Goal: Task Accomplishment & Management: Manage account settings

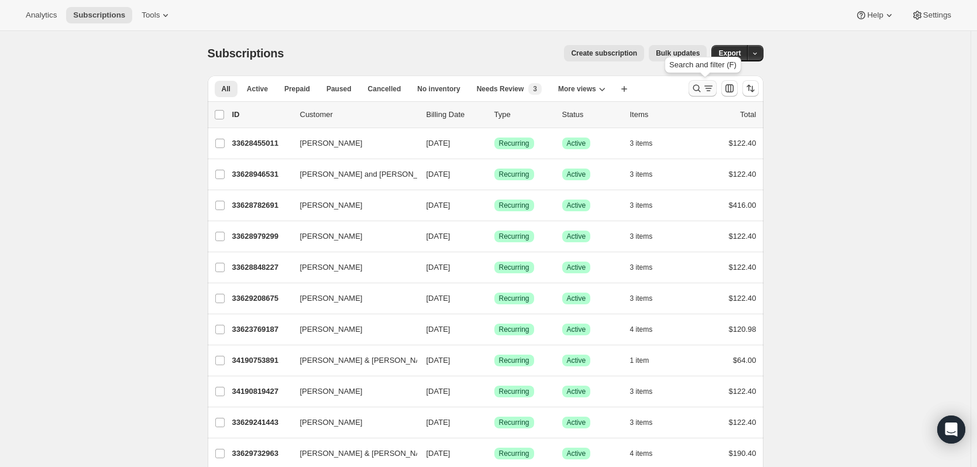
click at [697, 90] on icon "Search and filter results" at bounding box center [697, 89] width 12 height 12
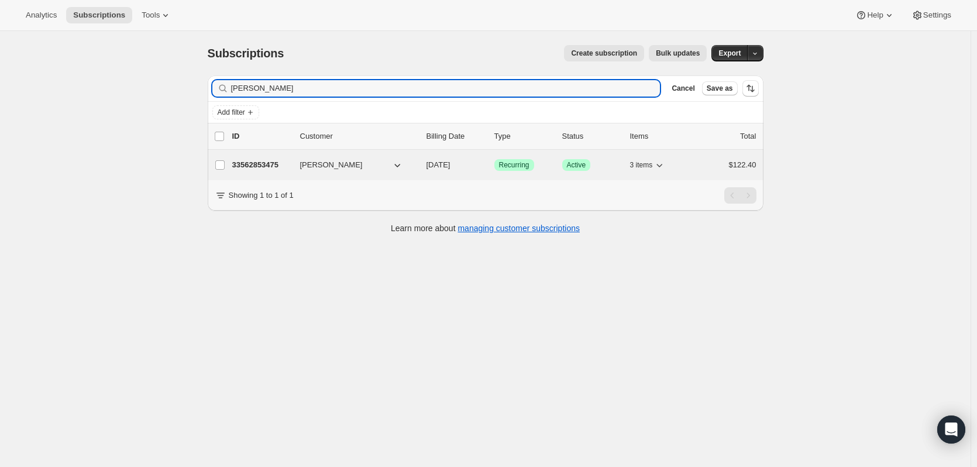
type input "[PERSON_NAME]"
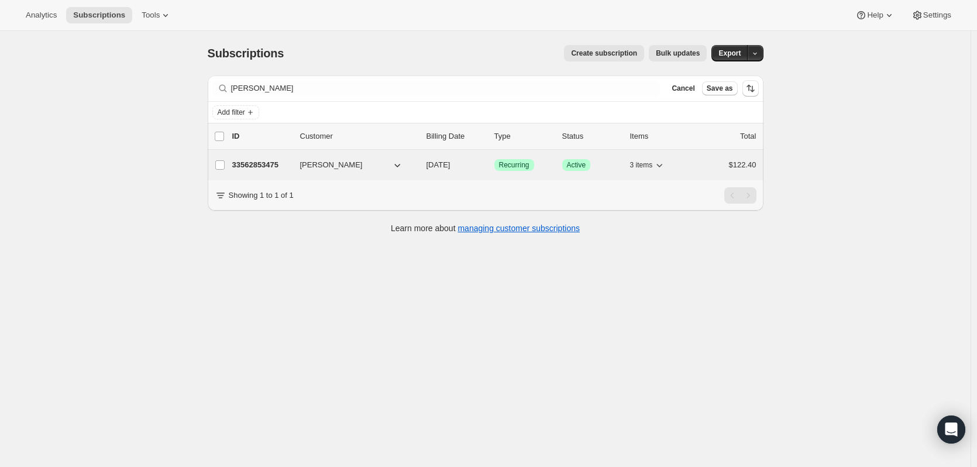
click at [280, 169] on p "33562853475" at bounding box center [261, 165] width 59 height 12
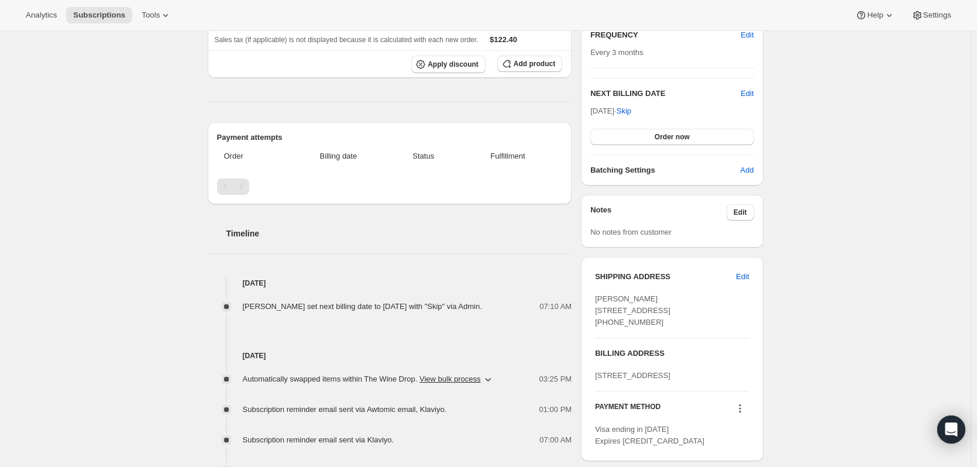
scroll to position [59, 0]
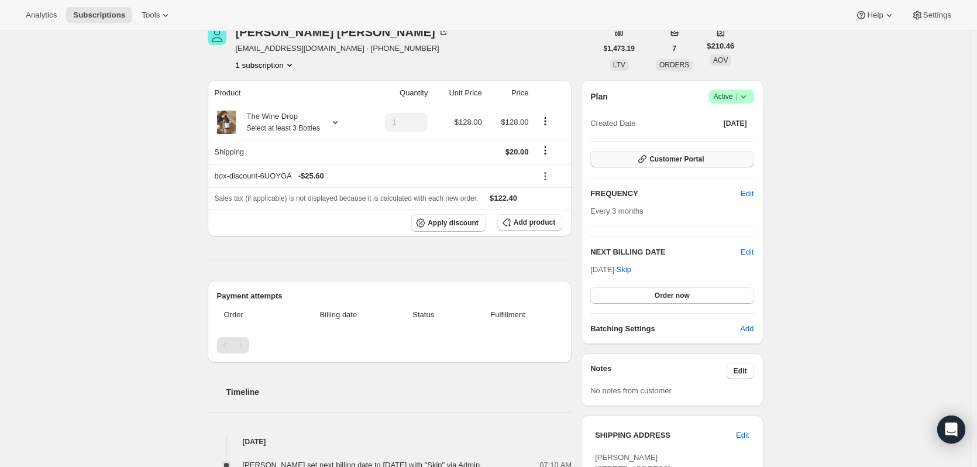
click at [671, 161] on span "Customer Portal" at bounding box center [676, 158] width 54 height 9
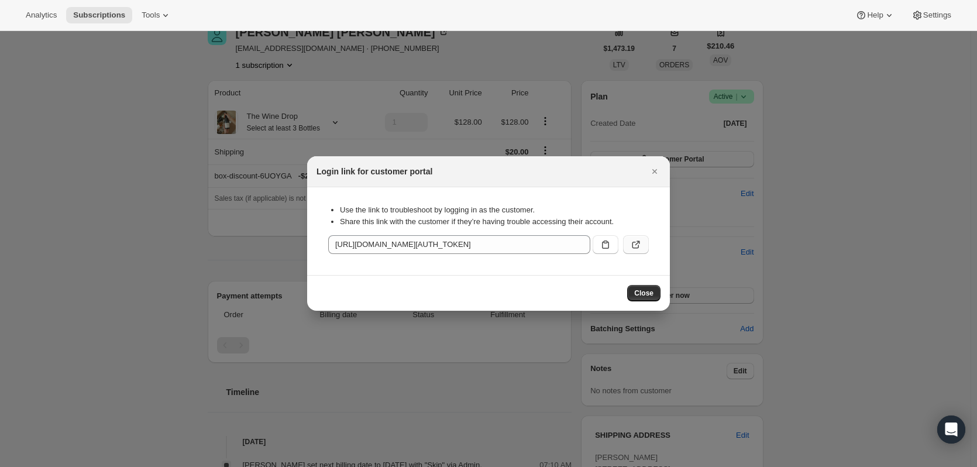
click at [647, 243] on button ":rcl:" at bounding box center [636, 244] width 26 height 19
click at [649, 293] on span "Close" at bounding box center [643, 292] width 19 height 9
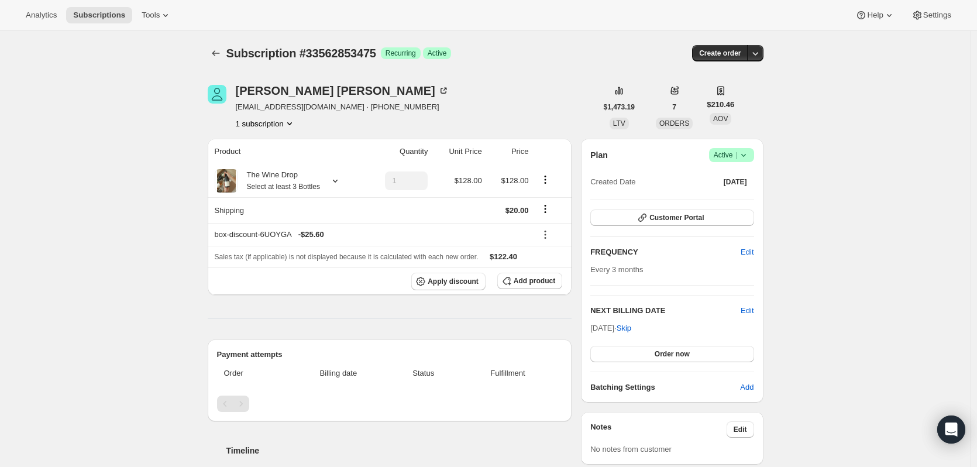
scroll to position [59, 0]
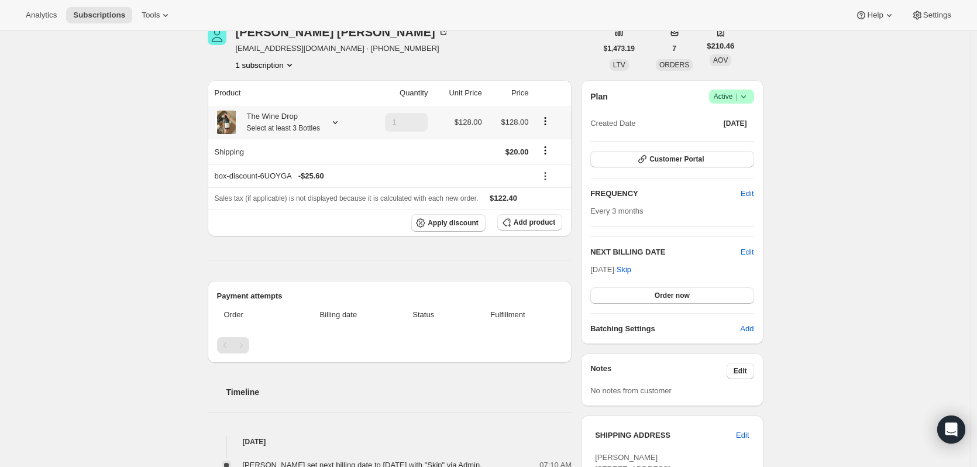
click at [341, 121] on icon at bounding box center [335, 122] width 12 height 12
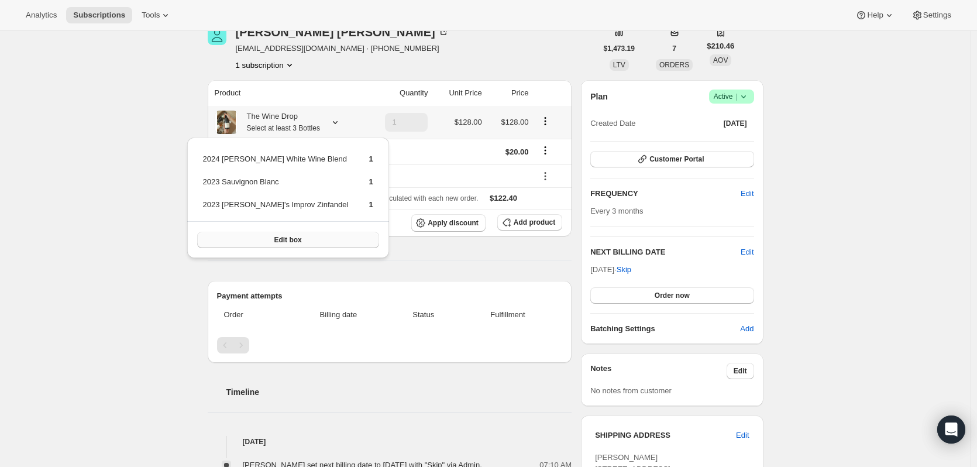
click at [318, 241] on button "Edit box" at bounding box center [288, 240] width 182 height 16
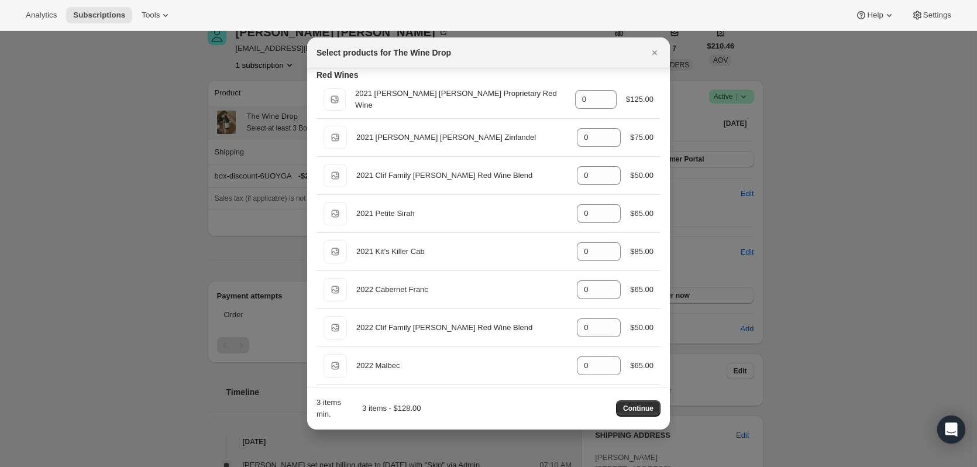
scroll to position [610, 0]
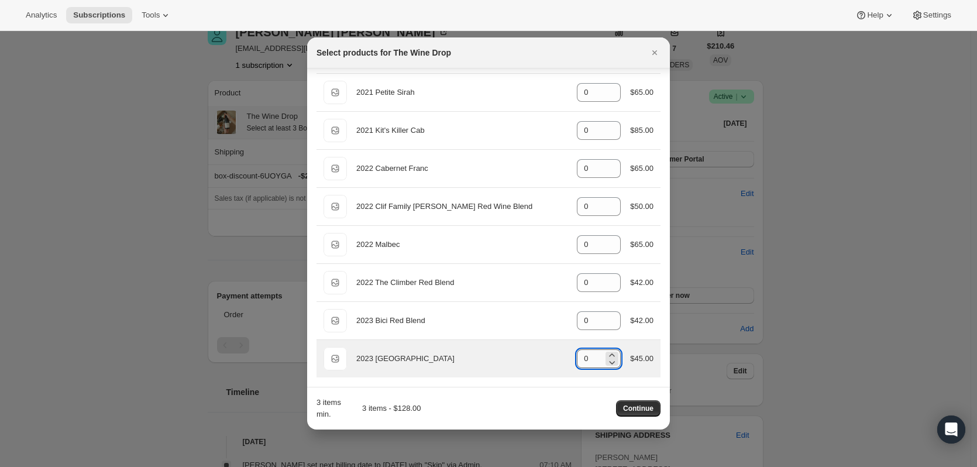
click at [579, 362] on input "0" at bounding box center [590, 358] width 26 height 19
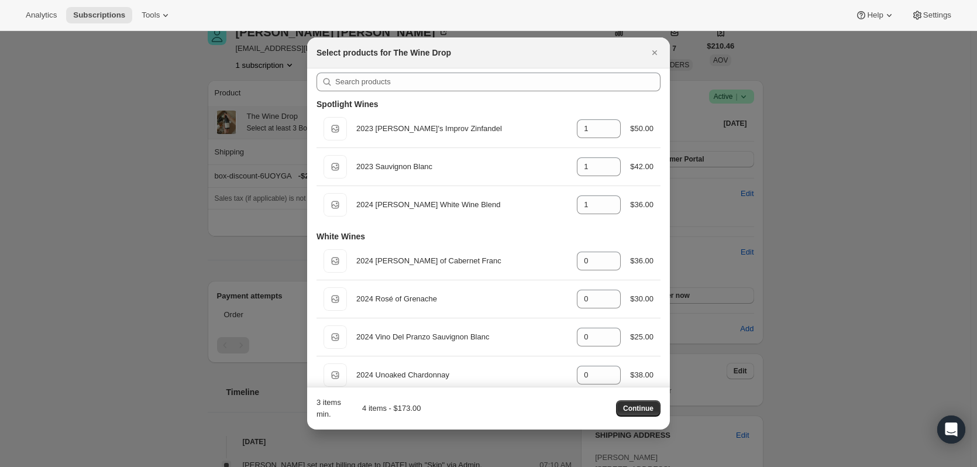
scroll to position [0, 0]
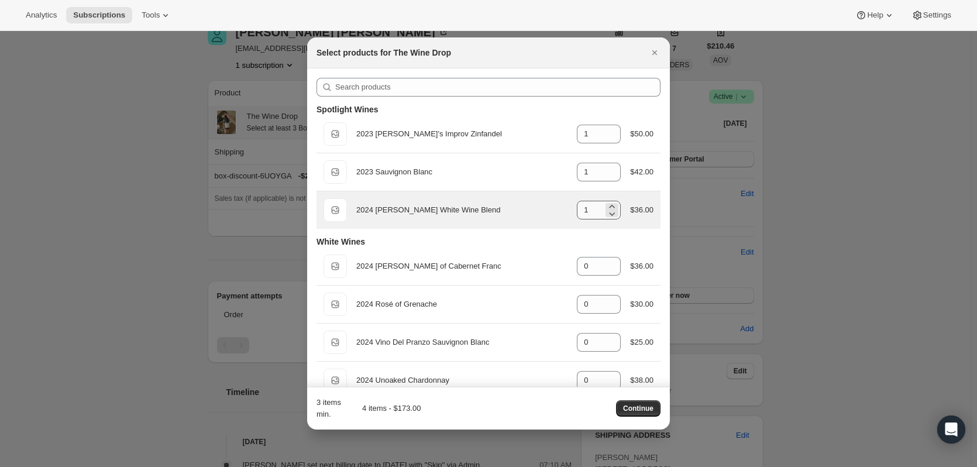
type input "1"
drag, startPoint x: 587, startPoint y: 203, endPoint x: 541, endPoint y: 207, distance: 46.4
click at [541, 207] on div "Default Title 2024 [PERSON_NAME] White Wine Blend gid://shopify/ProductVariant/…" at bounding box center [489, 209] width 330 height 23
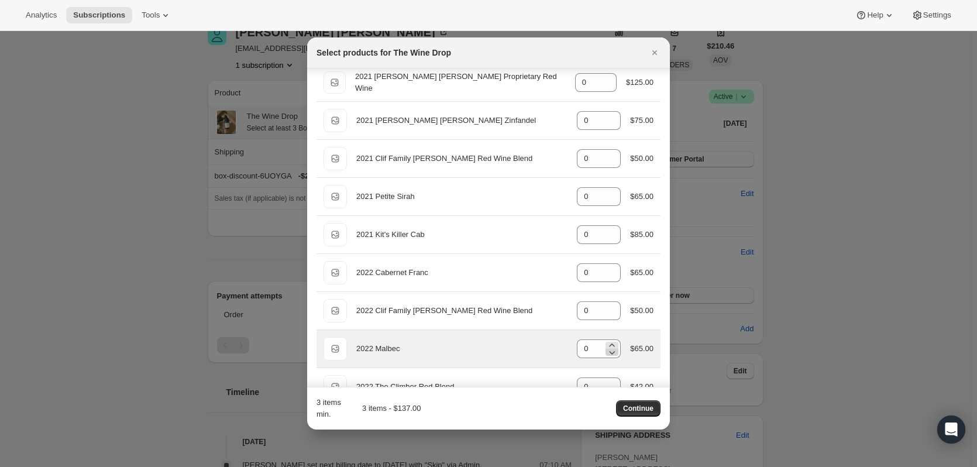
scroll to position [493, 0]
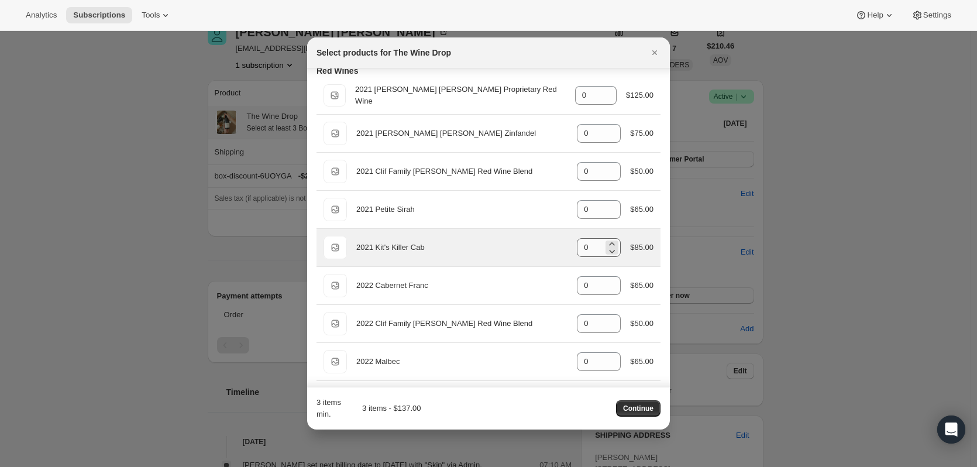
type input "0"
click at [583, 250] on input "0" at bounding box center [590, 247] width 26 height 19
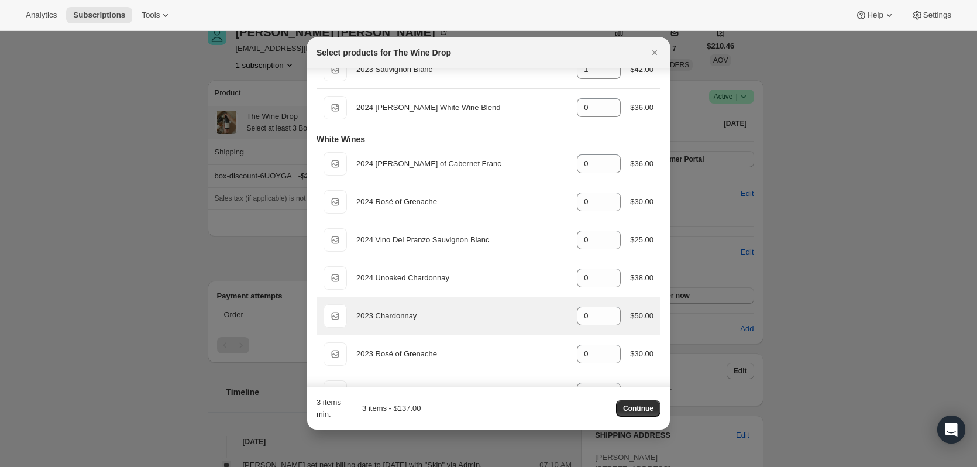
scroll to position [0, 0]
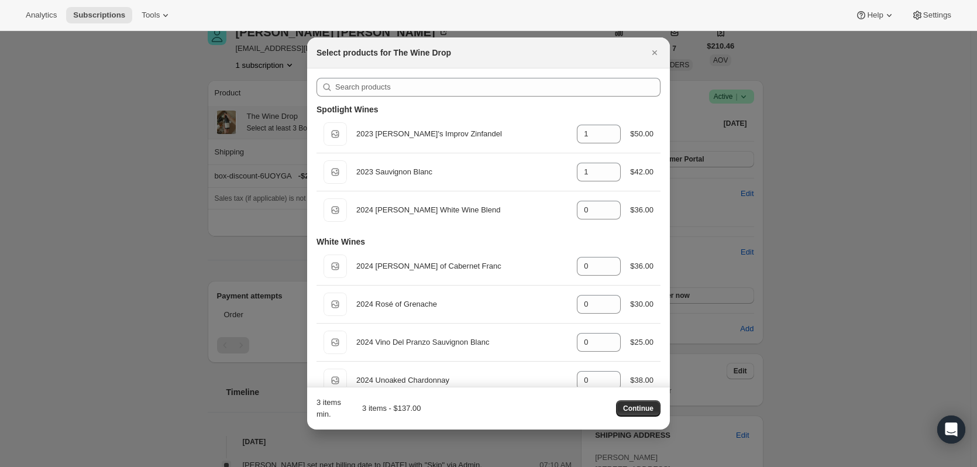
click at [645, 404] on button "Continue" at bounding box center [638, 408] width 44 height 16
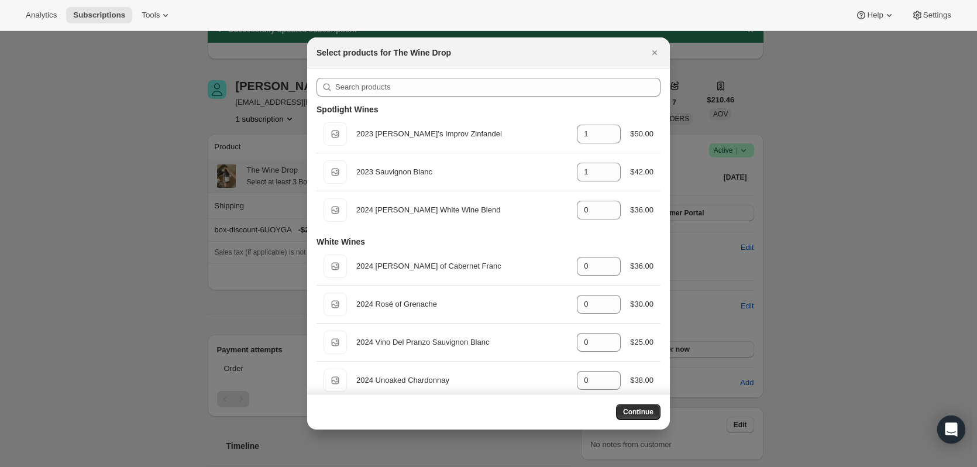
scroll to position [59, 0]
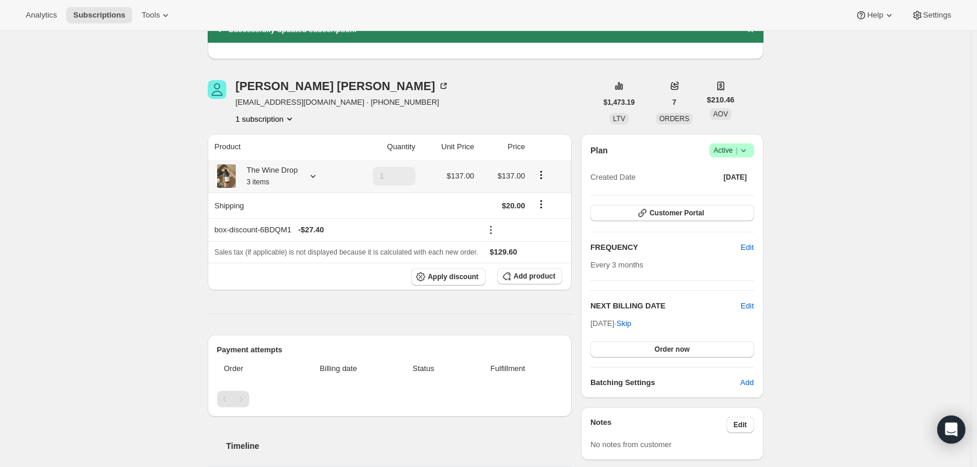
click at [314, 178] on icon at bounding box center [313, 176] width 12 height 12
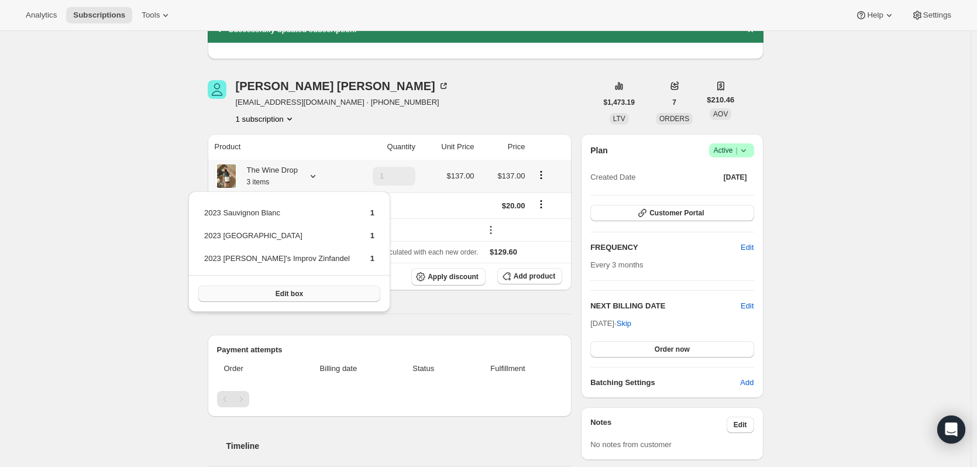
click at [284, 288] on button "Edit box" at bounding box center [289, 294] width 182 height 16
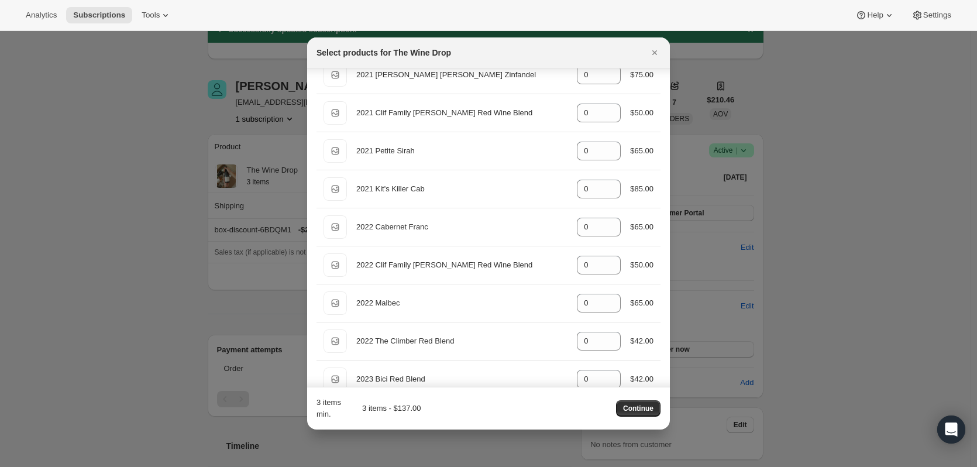
scroll to position [610, 0]
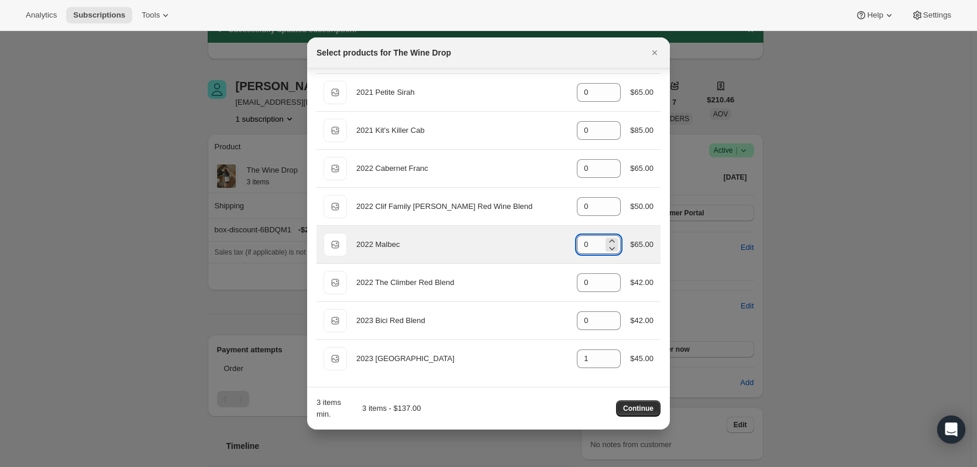
click at [579, 246] on input "0" at bounding box center [590, 244] width 26 height 19
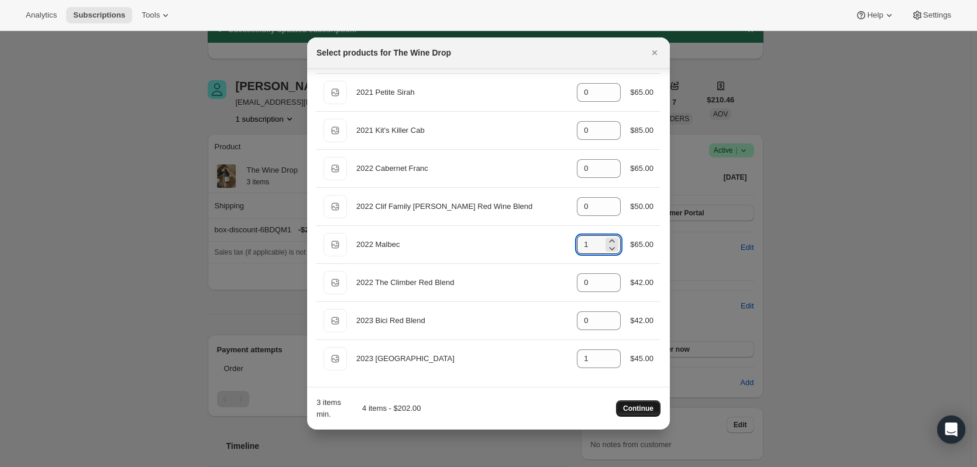
type input "1"
click at [639, 413] on span "Continue" at bounding box center [638, 408] width 30 height 9
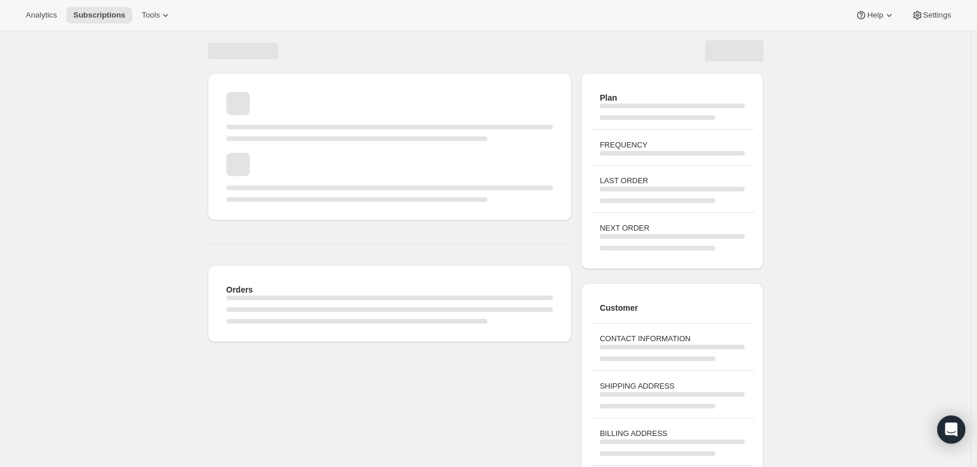
scroll to position [0, 0]
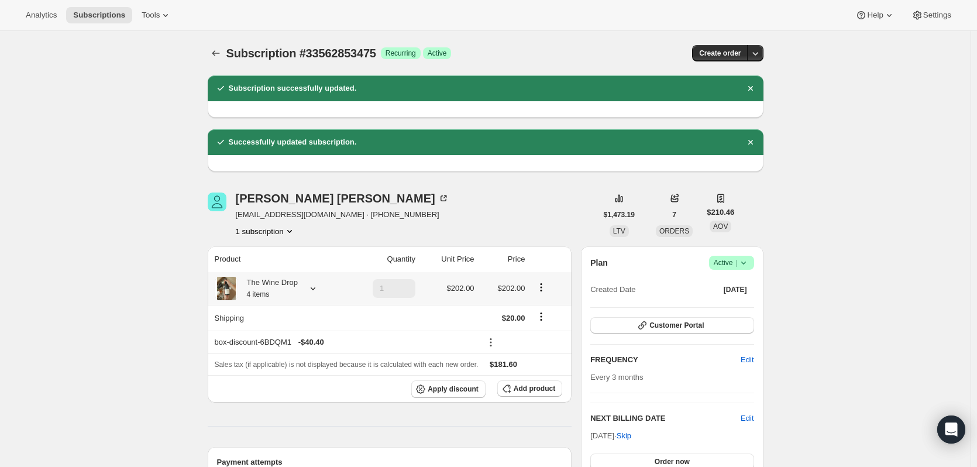
click at [326, 287] on div "The Wine Drop 4 items" at bounding box center [279, 288] width 128 height 23
click at [314, 291] on icon at bounding box center [313, 289] width 12 height 12
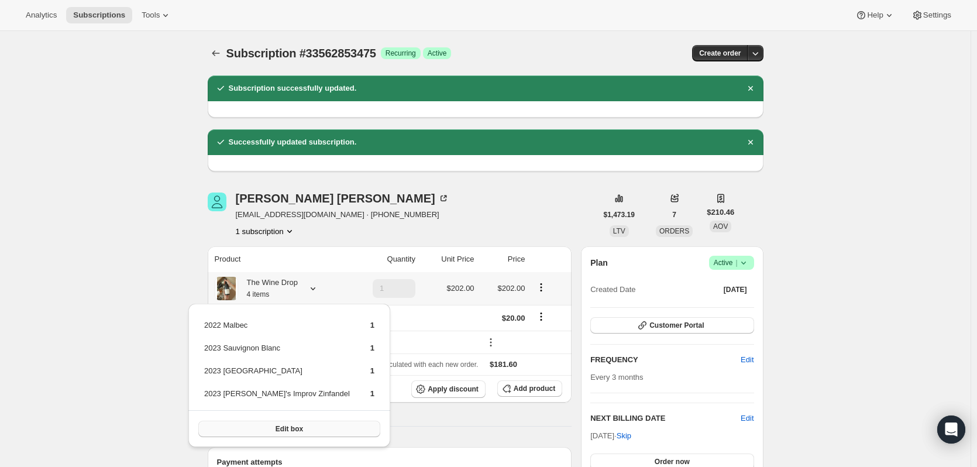
click at [282, 432] on span "Edit box" at bounding box center [290, 428] width 28 height 9
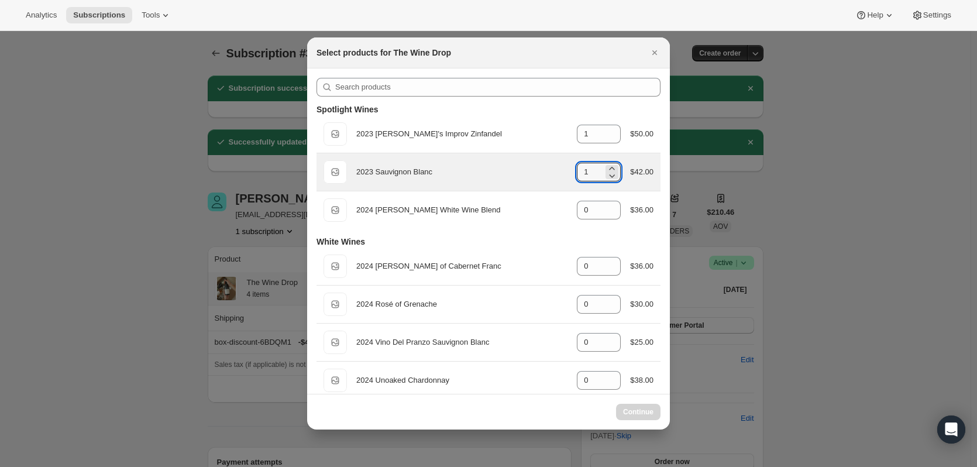
drag, startPoint x: 585, startPoint y: 173, endPoint x: 566, endPoint y: 169, distance: 18.6
click at [566, 169] on div "Default Title 2023 Sauvignon Blanc gid://shopify/ProductVariant/43441668489315 …" at bounding box center [489, 171] width 330 height 23
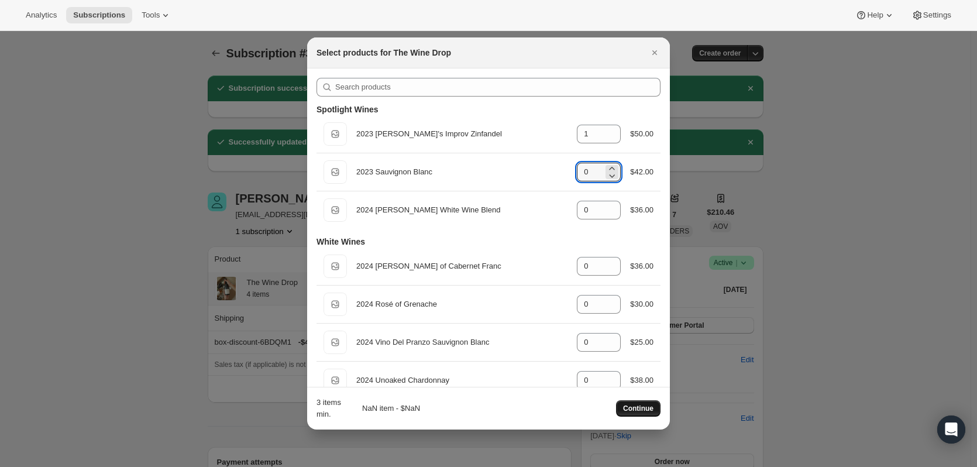
type input "0"
click at [636, 410] on span "Continue" at bounding box center [638, 408] width 30 height 9
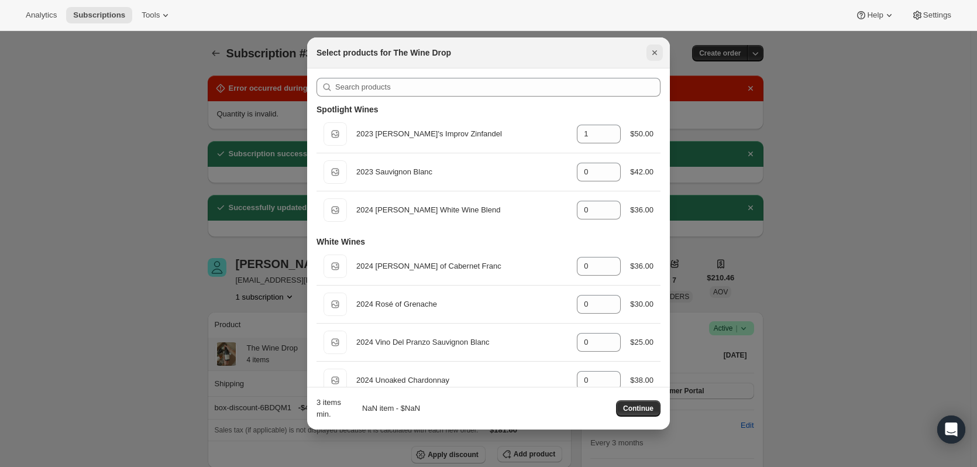
click at [654, 51] on icon "Close" at bounding box center [654, 52] width 5 height 5
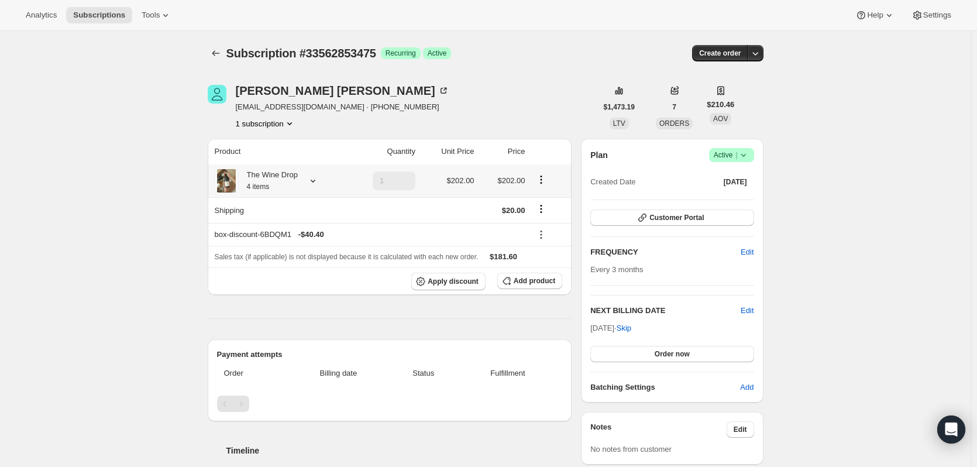
click at [280, 187] on div "The Wine Drop 4 items" at bounding box center [268, 180] width 60 height 23
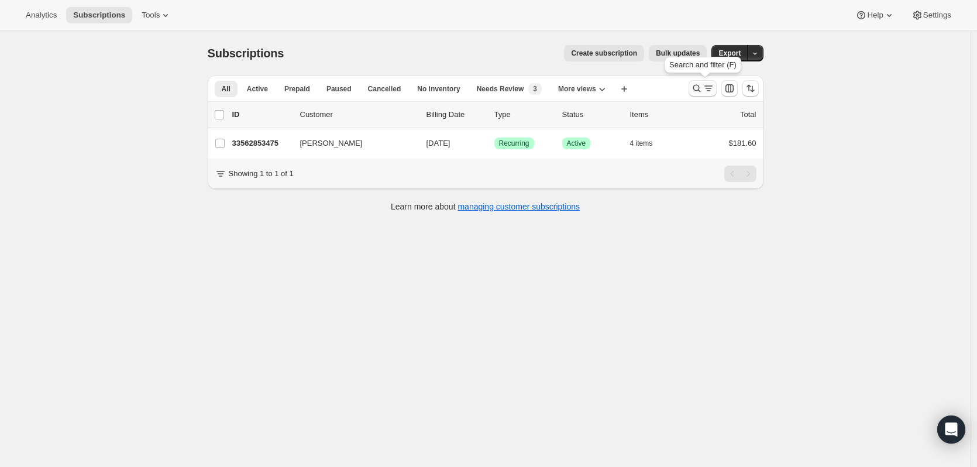
click at [696, 81] on button "Search and filter results" at bounding box center [703, 88] width 28 height 16
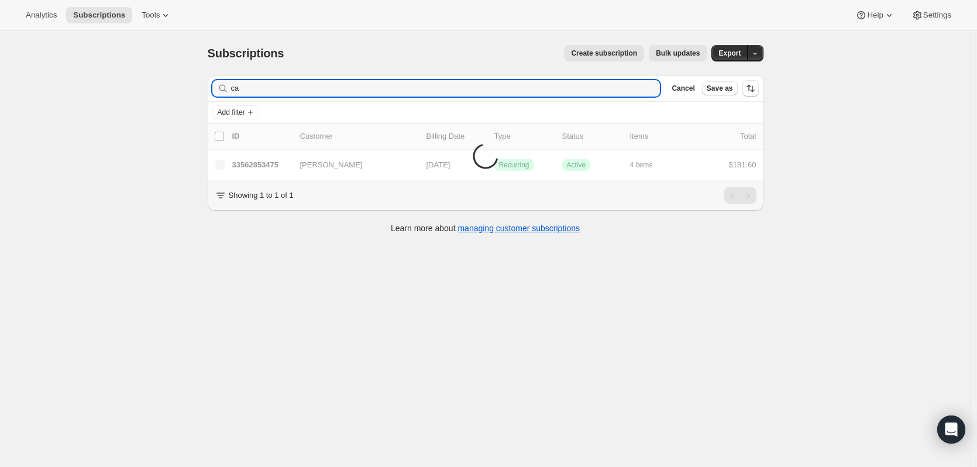
type input "c"
type input "j"
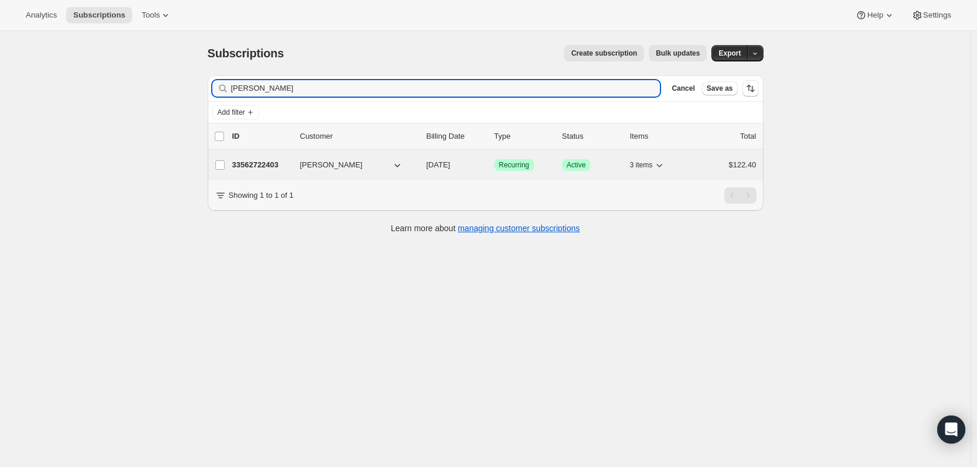
type input "keith barfoo"
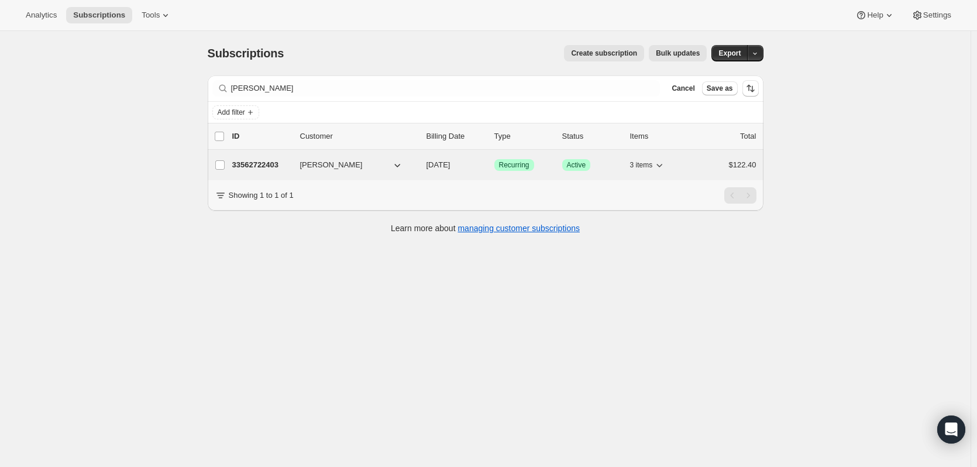
click at [260, 163] on p "33562722403" at bounding box center [261, 165] width 59 height 12
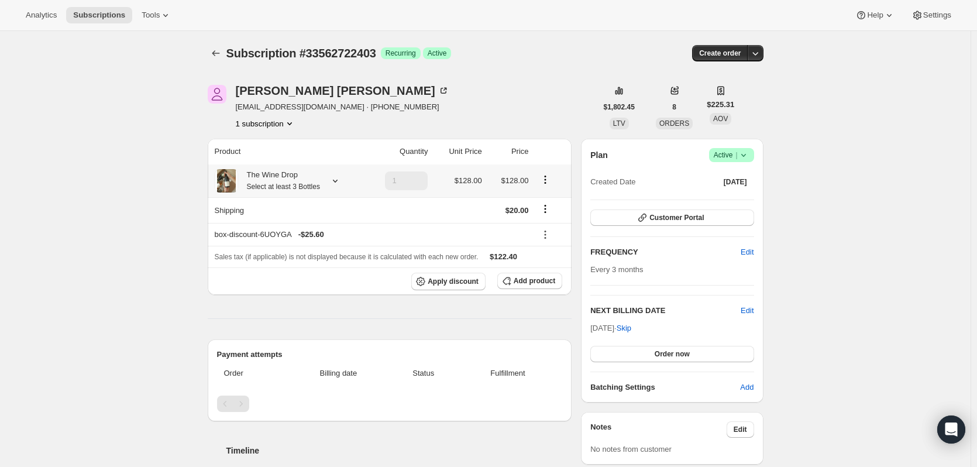
click at [336, 180] on div at bounding box center [333, 181] width 16 height 12
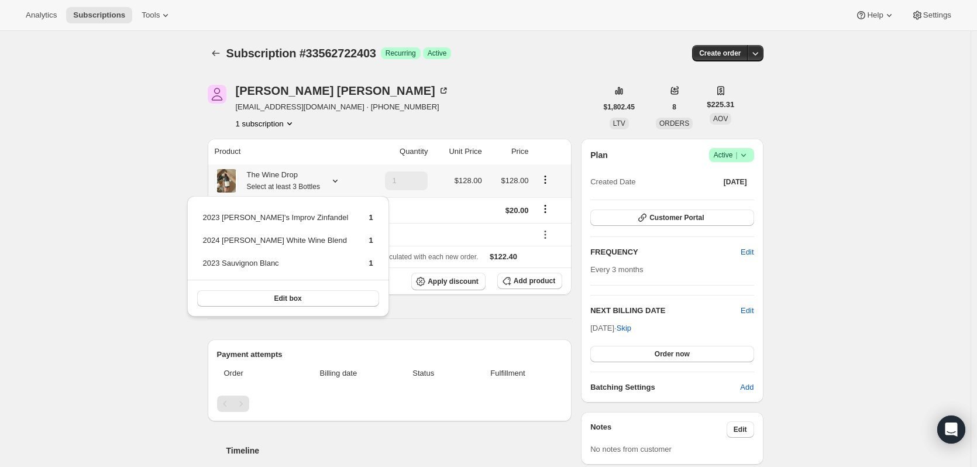
click at [336, 180] on div at bounding box center [333, 181] width 16 height 12
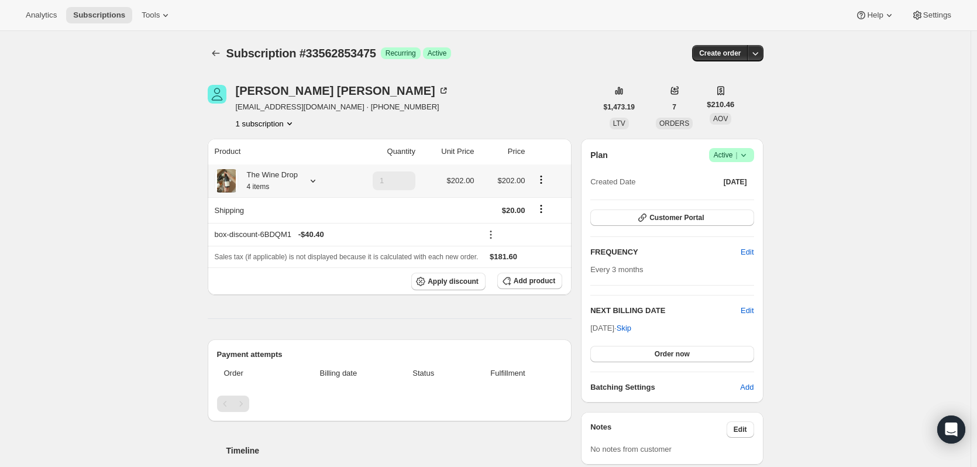
click at [314, 174] on div "The Wine Drop 4 items" at bounding box center [279, 180] width 128 height 23
click at [317, 181] on icon at bounding box center [313, 181] width 12 height 12
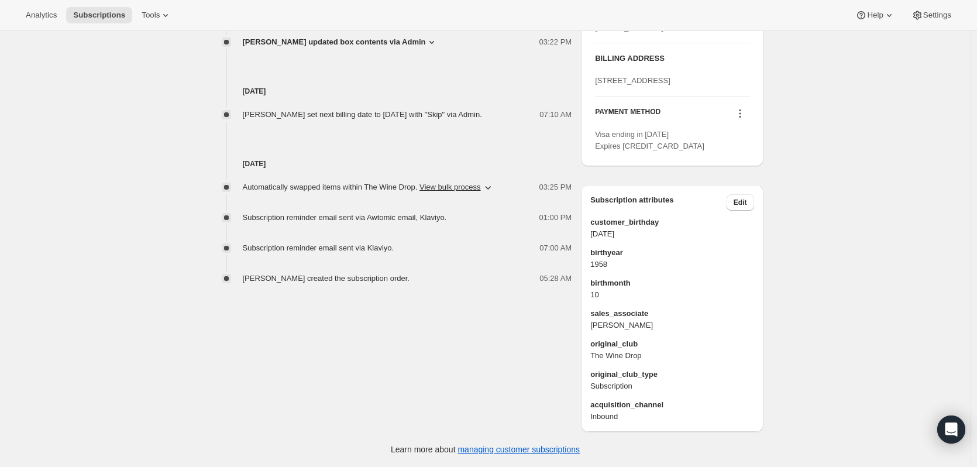
scroll to position [558, 0]
